Goal: Check status

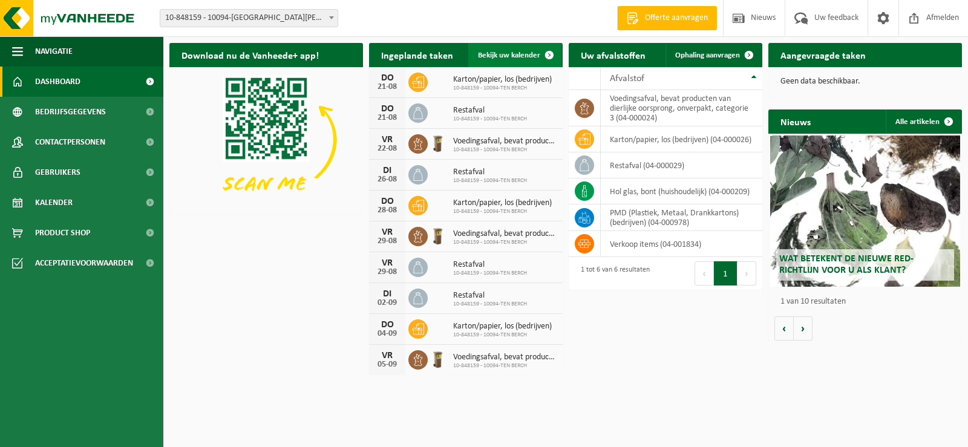
click at [509, 59] on span "Bekijk uw kalender" at bounding box center [509, 55] width 62 height 8
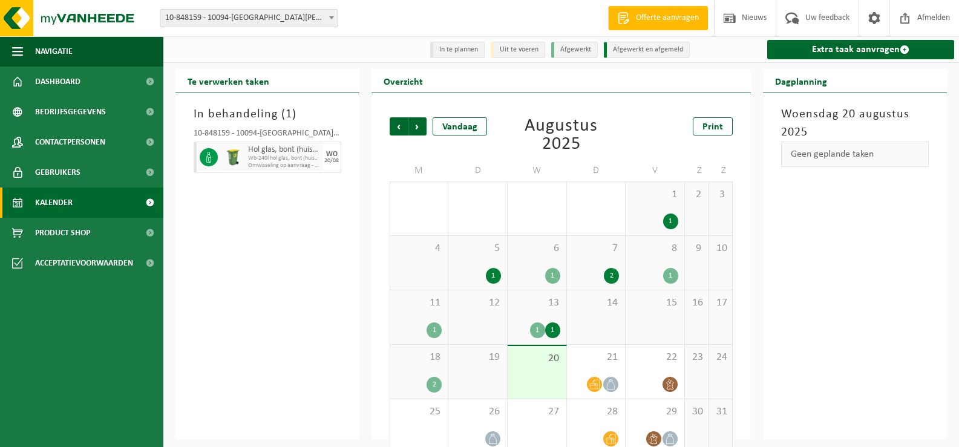
click at [549, 330] on div "1" at bounding box center [552, 331] width 15 height 16
